Goal: Find specific page/section: Find specific page/section

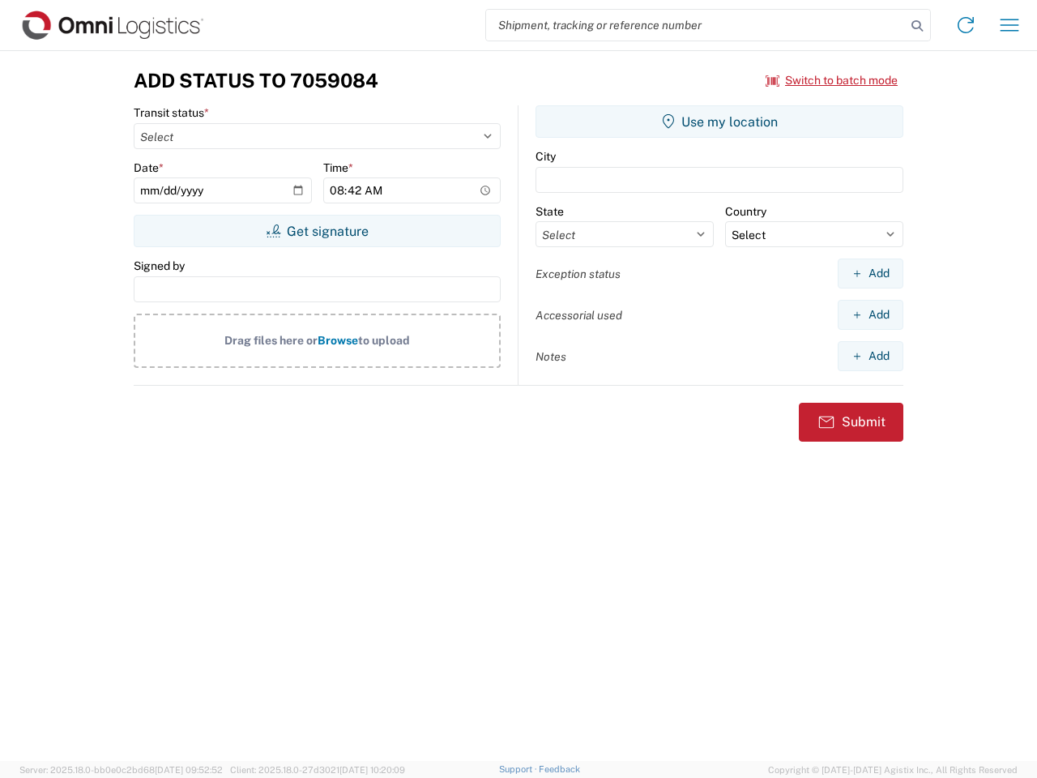
click at [696, 25] on input "search" at bounding box center [696, 25] width 420 height 31
click at [917, 26] on icon at bounding box center [917, 26] width 23 height 23
click at [966, 25] on icon at bounding box center [966, 25] width 26 height 26
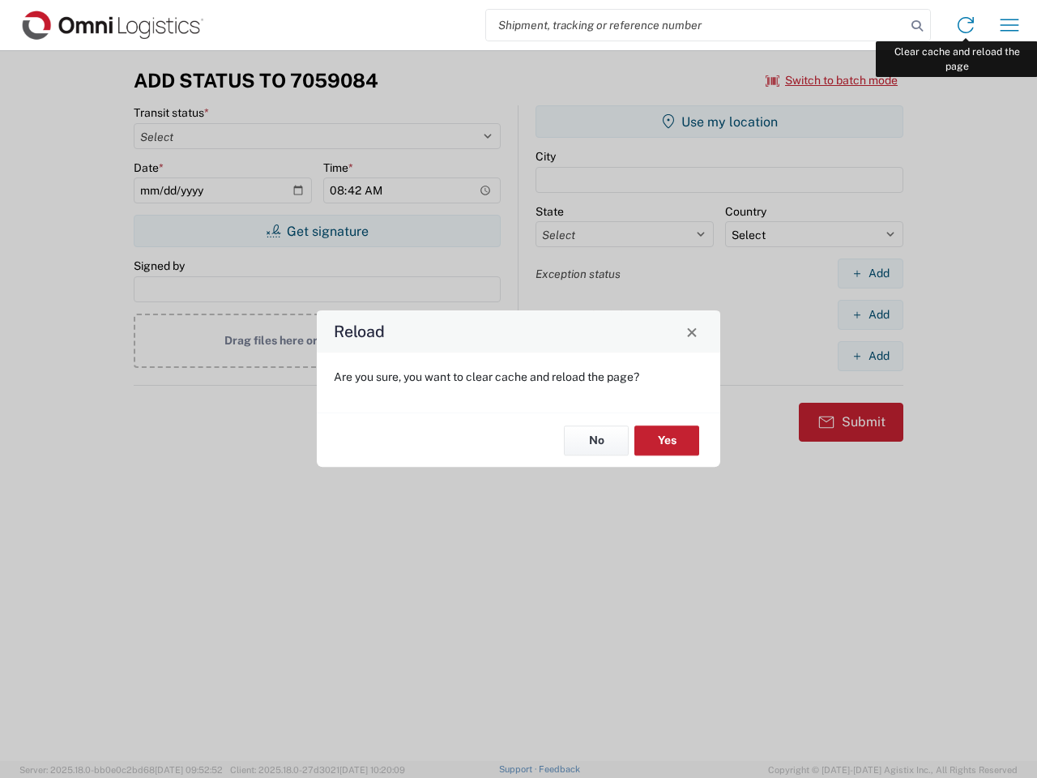
click at [1010, 25] on div "Reload Are you sure, you want to clear cache and reload the page? No Yes" at bounding box center [518, 389] width 1037 height 778
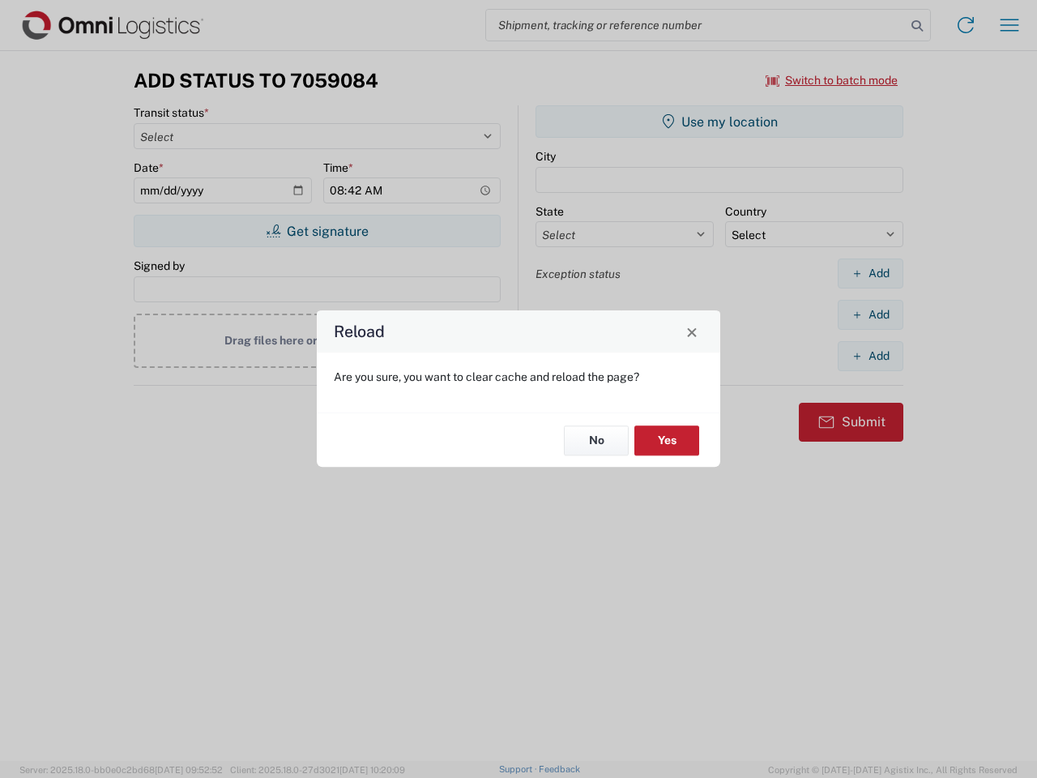
click at [832, 80] on div "Reload Are you sure, you want to clear cache and reload the page? No Yes" at bounding box center [518, 389] width 1037 height 778
click at [317, 231] on div "Reload Are you sure, you want to clear cache and reload the page? No Yes" at bounding box center [518, 389] width 1037 height 778
click at [719, 122] on div "Reload Are you sure, you want to clear cache and reload the page? No Yes" at bounding box center [518, 389] width 1037 height 778
click at [870, 273] on div "Reload Are you sure, you want to clear cache and reload the page? No Yes" at bounding box center [518, 389] width 1037 height 778
click at [870, 314] on div "Reload Are you sure, you want to clear cache and reload the page? No Yes" at bounding box center [518, 389] width 1037 height 778
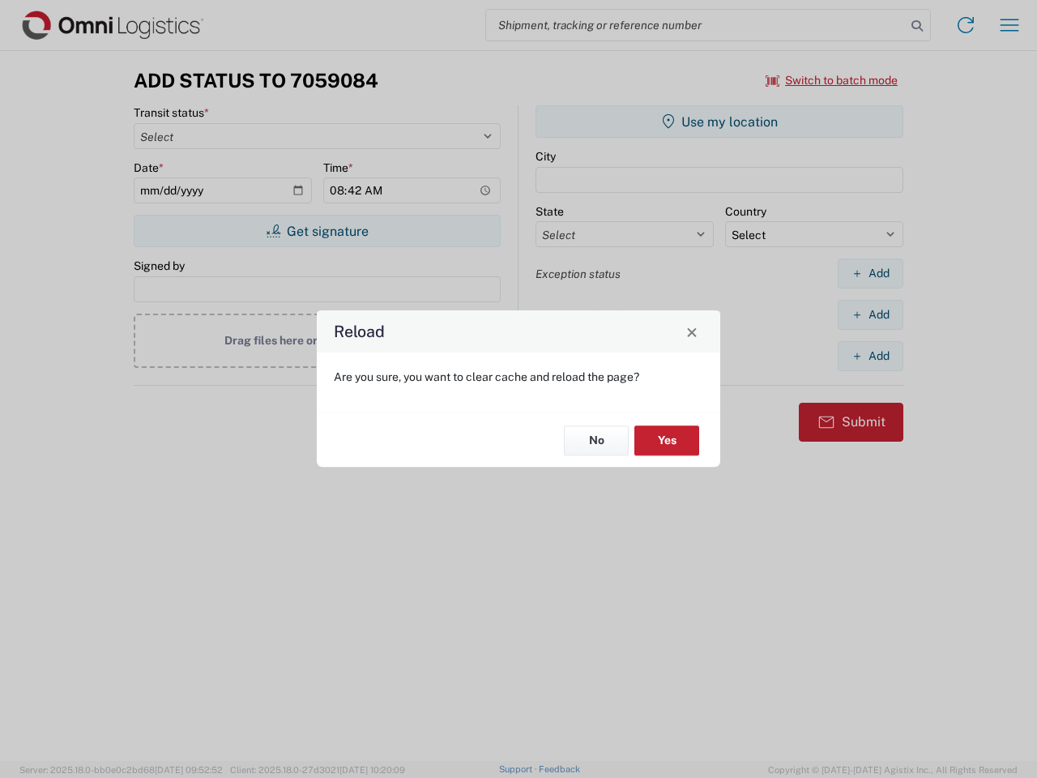
click at [870, 356] on div "Reload Are you sure, you want to clear cache and reload the page? No Yes" at bounding box center [518, 389] width 1037 height 778
